Goal: Information Seeking & Learning: Find specific fact

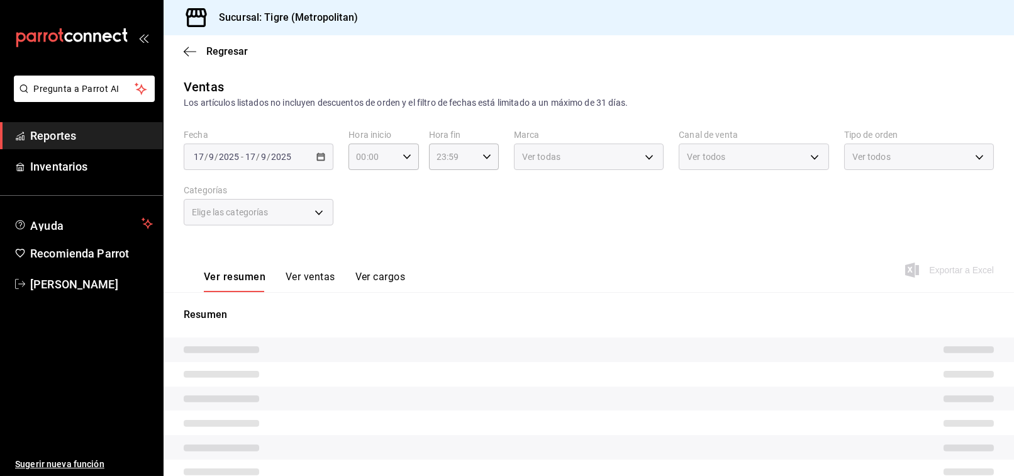
type input "02:00"
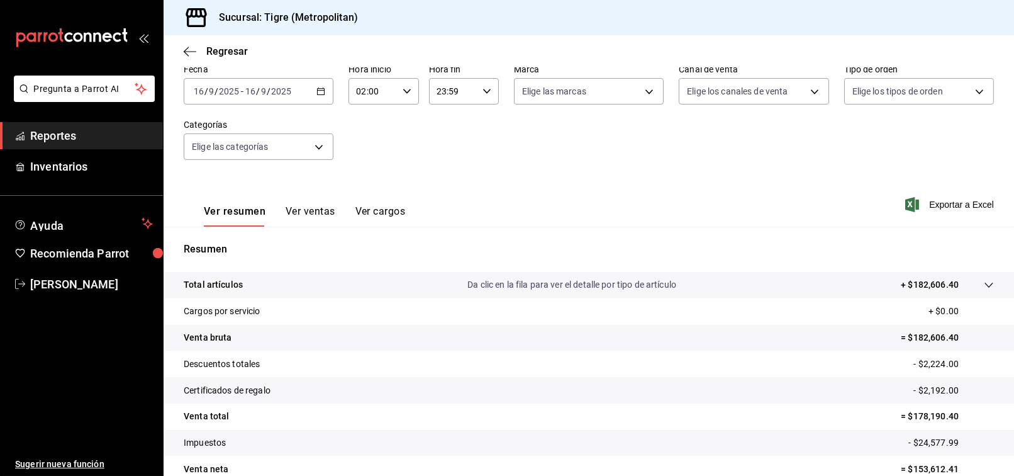
scroll to position [126, 0]
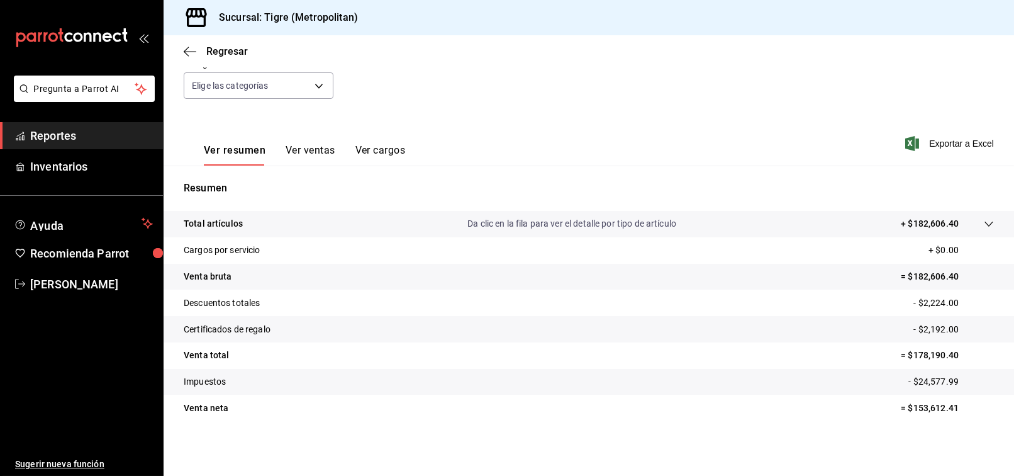
click at [922, 350] on p "= $178,190.40" at bounding box center [947, 355] width 93 height 13
copy p "178,190.40"
click at [91, 292] on link "[PERSON_NAME]" at bounding box center [81, 284] width 163 height 27
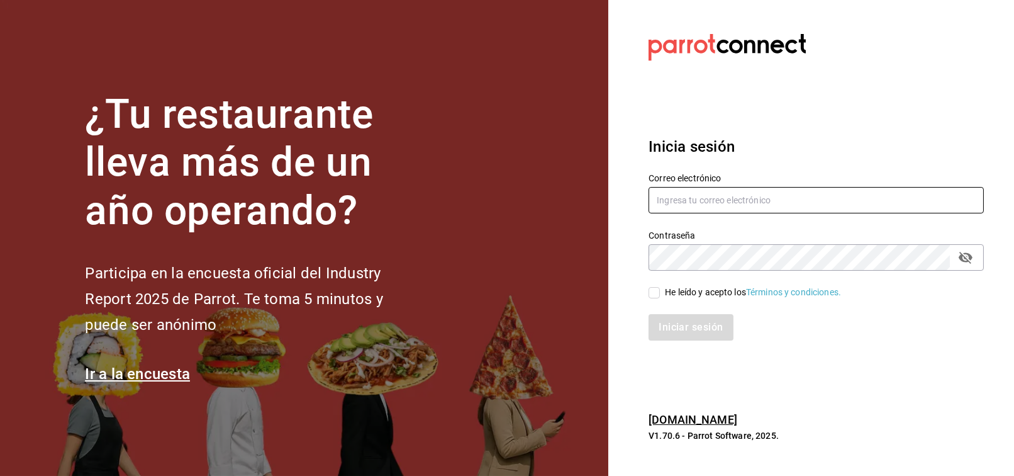
type input "[PERSON_NAME][EMAIL_ADDRESS][PERSON_NAME][DOMAIN_NAME]"
